Goal: Transaction & Acquisition: Purchase product/service

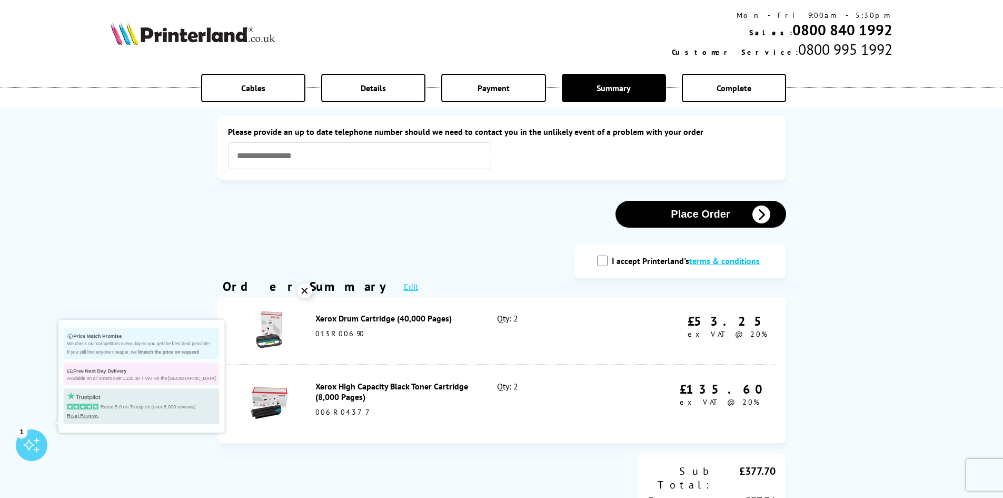
click at [603, 262] on input "I accept Printerland's terms & conditions" at bounding box center [602, 260] width 11 height 11
checkbox input "true"
click at [696, 217] on button "Place Order" at bounding box center [701, 214] width 171 height 27
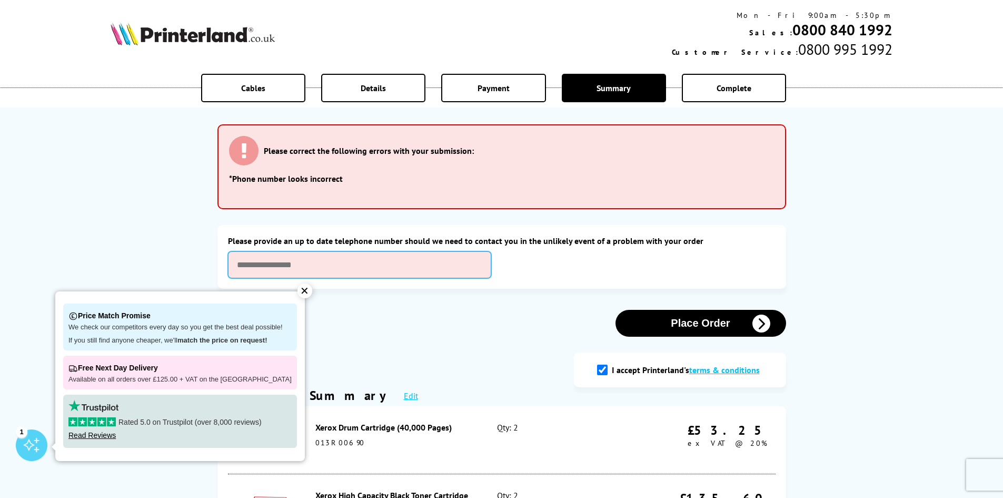
click at [236, 266] on input "text" at bounding box center [359, 264] width 263 height 27
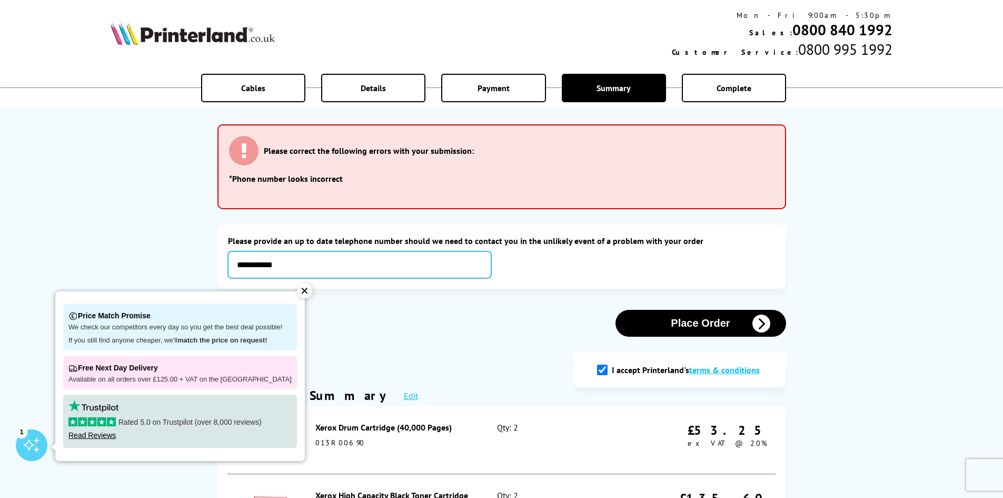
type input "**********"
click at [691, 324] on button "Place Order" at bounding box center [701, 323] width 171 height 27
